Goal: Ask a question

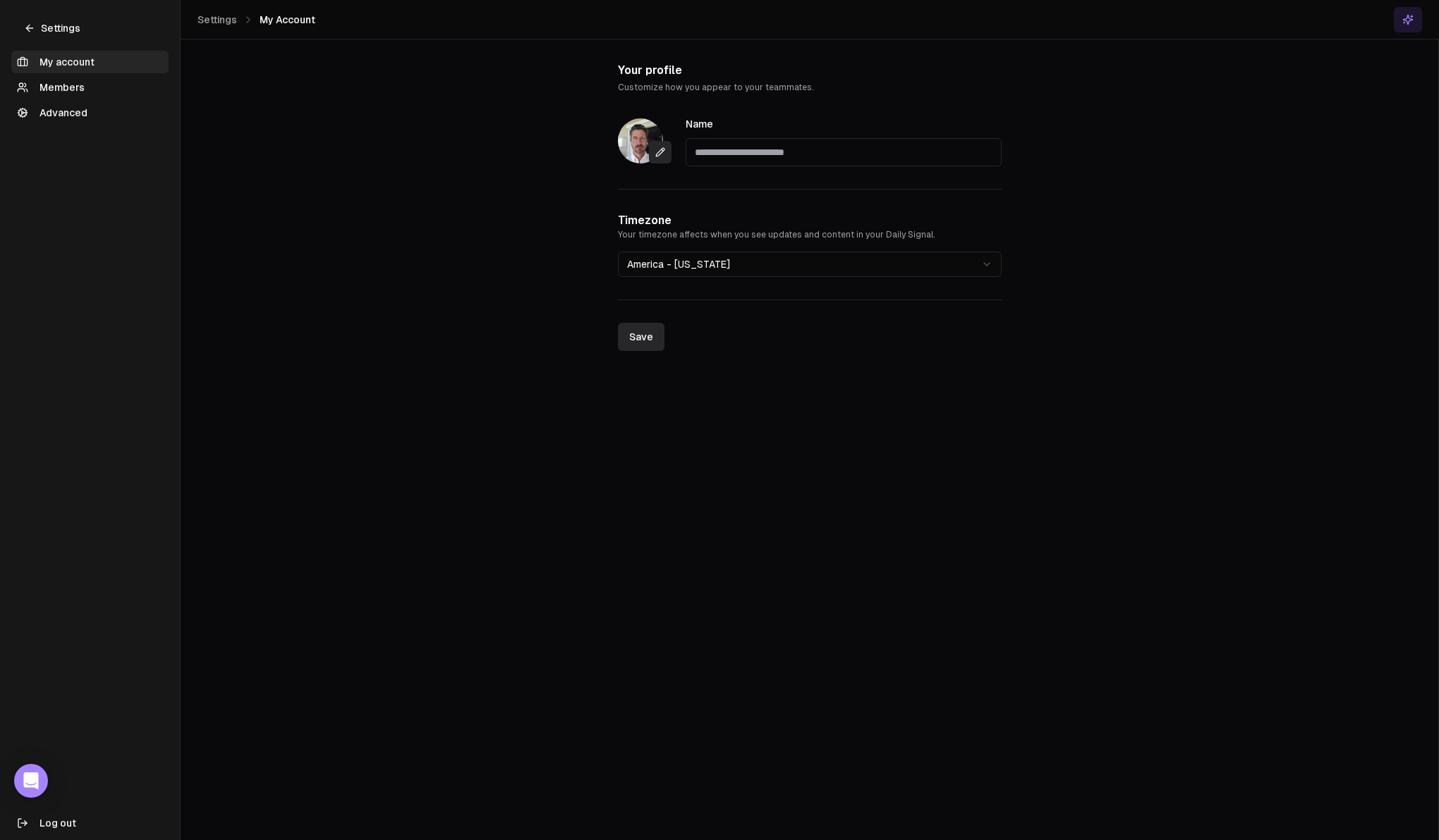
click at [40, 26] on link "Settings" at bounding box center [52, 28] width 82 height 22
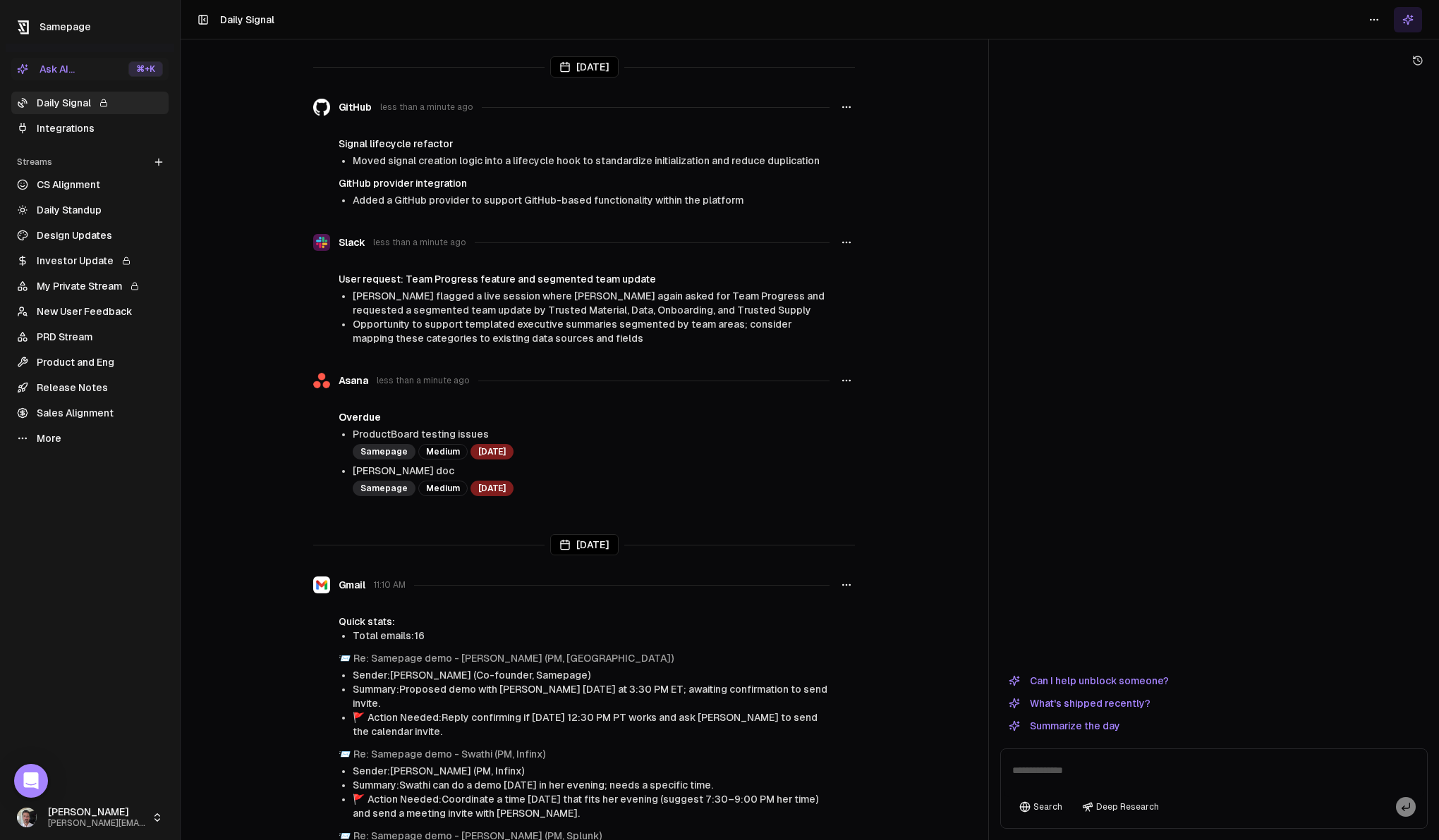
click at [1140, 680] on button "Can I help unblock someone?" at bounding box center [1088, 681] width 177 height 17
